Goal: Transaction & Acquisition: Purchase product/service

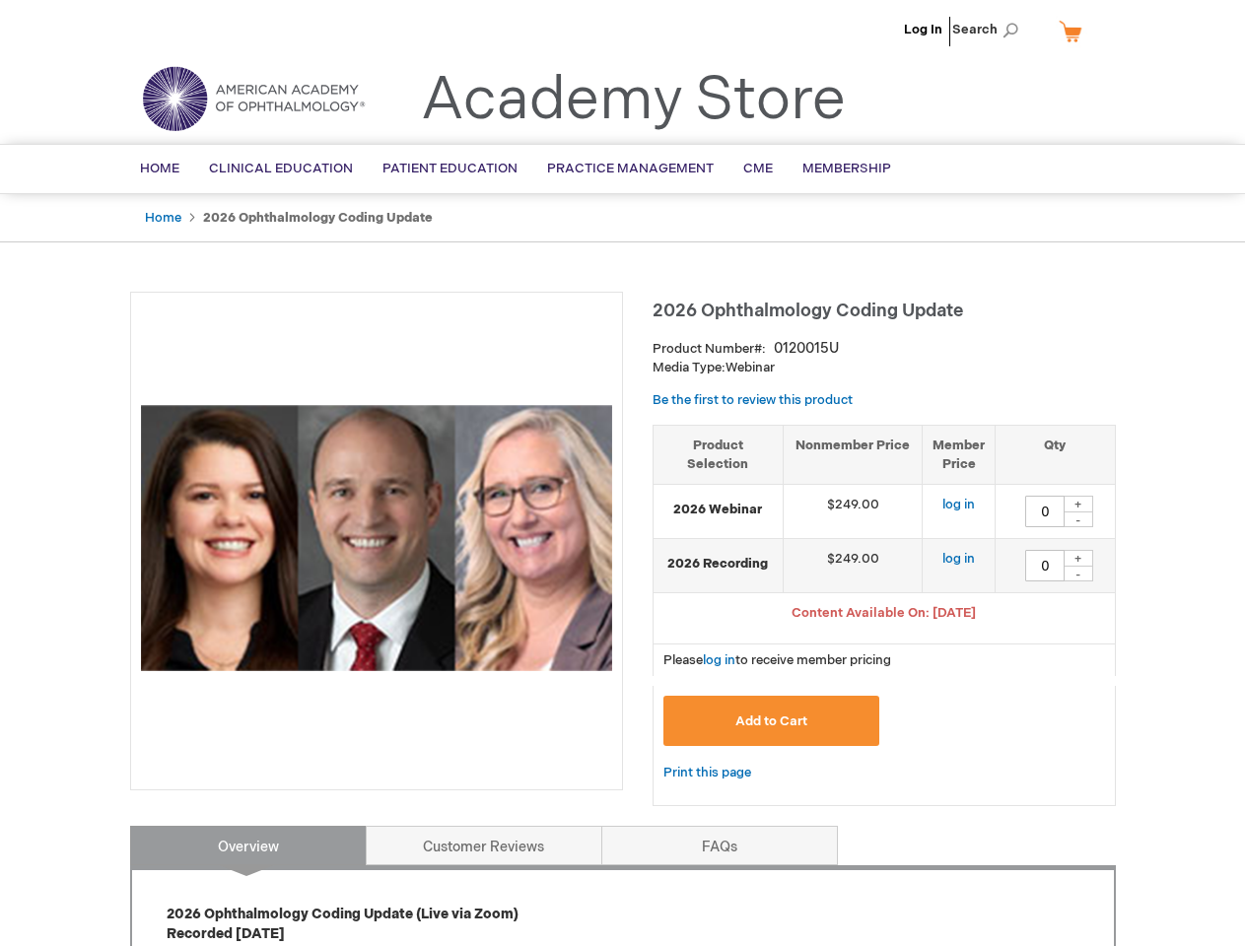
click at [622, 473] on div at bounding box center [376, 541] width 493 height 499
click at [991, 30] on span "Search" at bounding box center [989, 29] width 75 height 39
click at [884, 615] on span "Content Available On: [DATE]" at bounding box center [884, 613] width 184 height 16
click at [1078, 504] on div "+" at bounding box center [1079, 504] width 30 height 17
click at [1078, 519] on div "-" at bounding box center [1079, 520] width 30 height 16
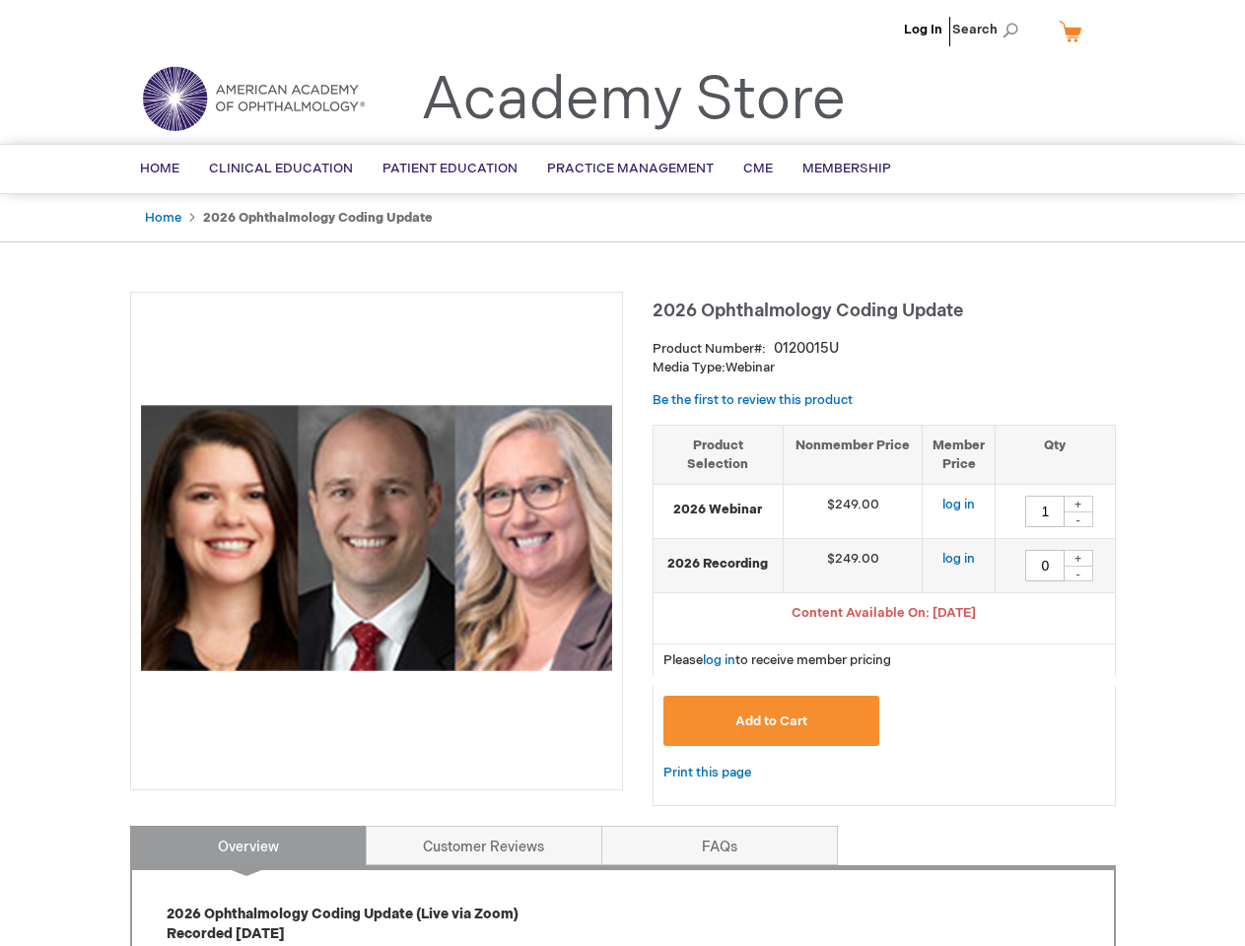
type input "0"
click at [1078, 558] on div "+" at bounding box center [1079, 558] width 30 height 17
click at [1078, 574] on div "-" at bounding box center [1079, 574] width 30 height 16
type input "0"
